Goal: Task Accomplishment & Management: Manage account settings

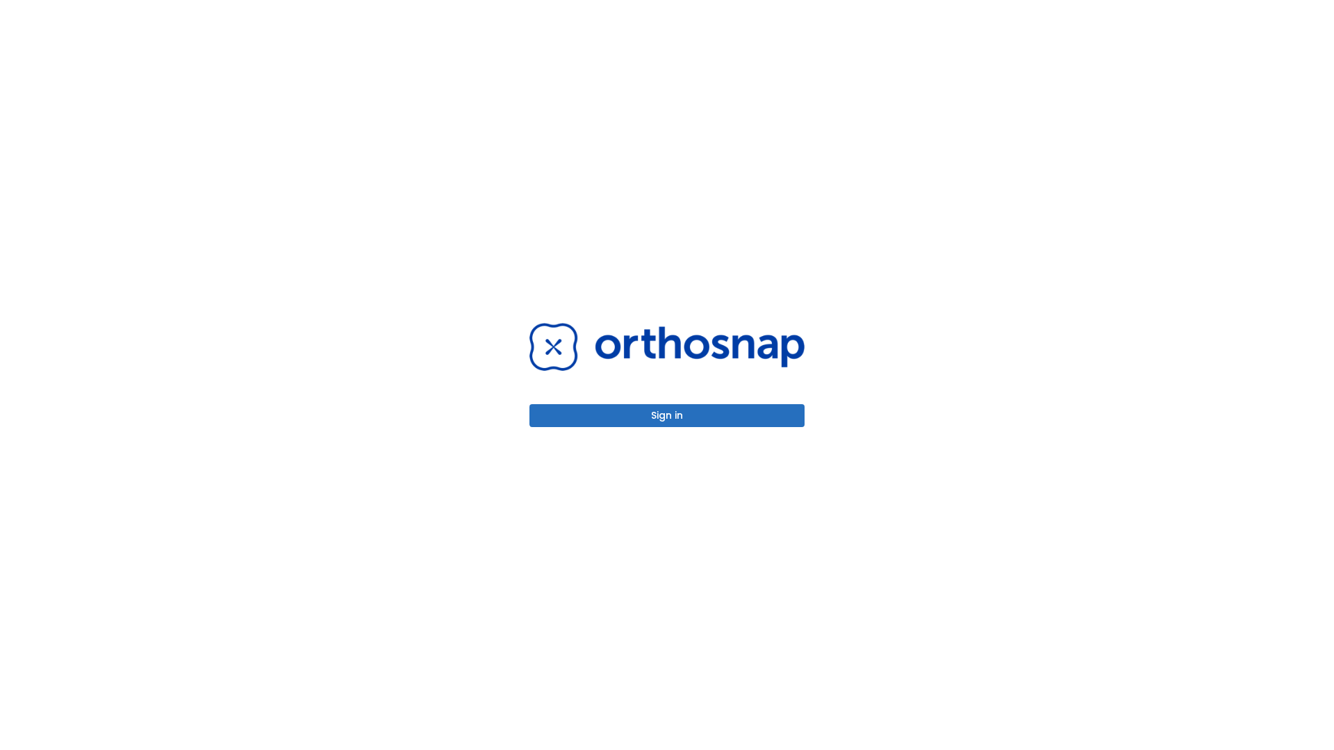
click at [667, 415] on button "Sign in" at bounding box center [666, 415] width 275 height 23
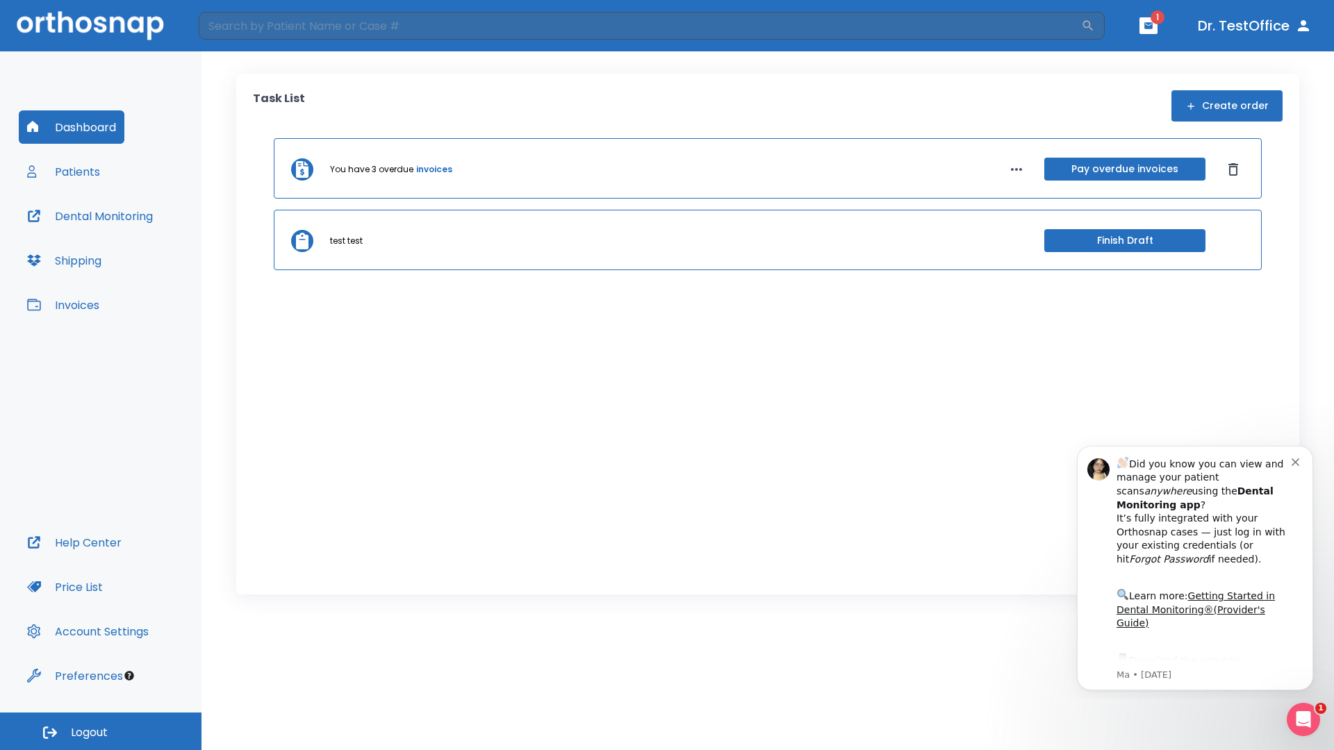
click at [101, 732] on span "Logout" at bounding box center [89, 732] width 37 height 15
